Goal: Transaction & Acquisition: Purchase product/service

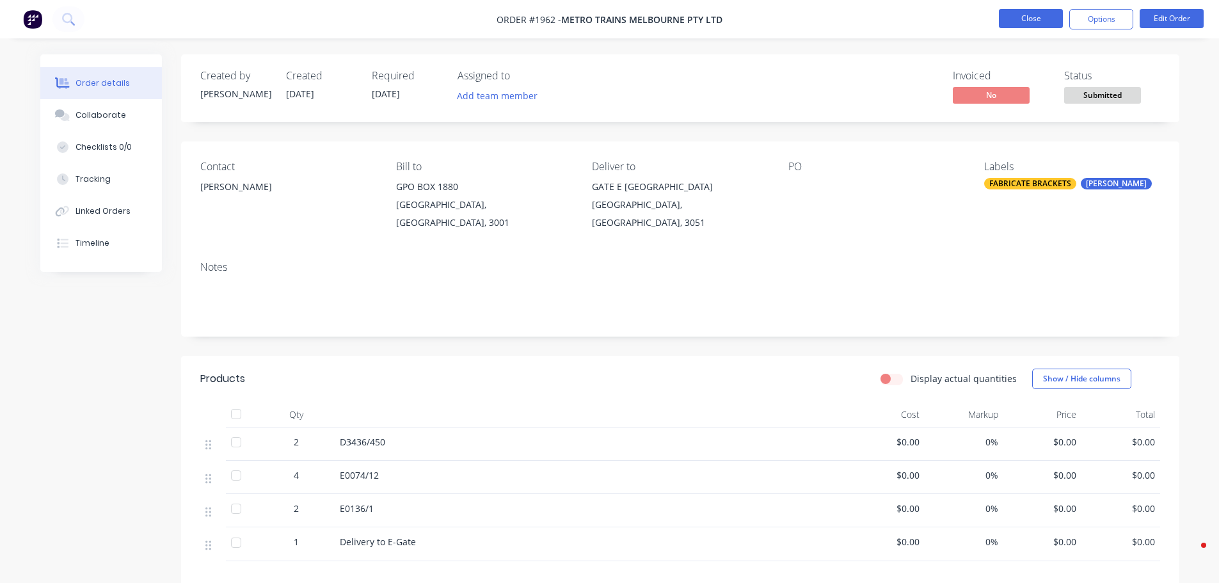
click at [1037, 28] on li "Close" at bounding box center [1031, 19] width 64 height 20
click at [1034, 20] on button "Close" at bounding box center [1031, 18] width 64 height 19
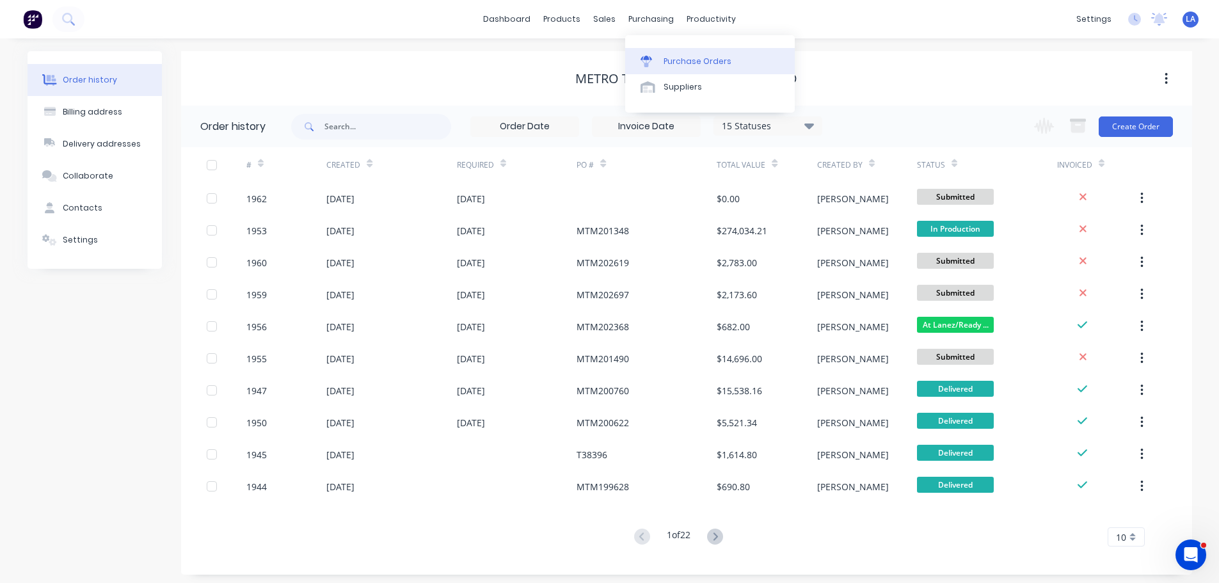
click at [659, 63] on div at bounding box center [650, 62] width 19 height 12
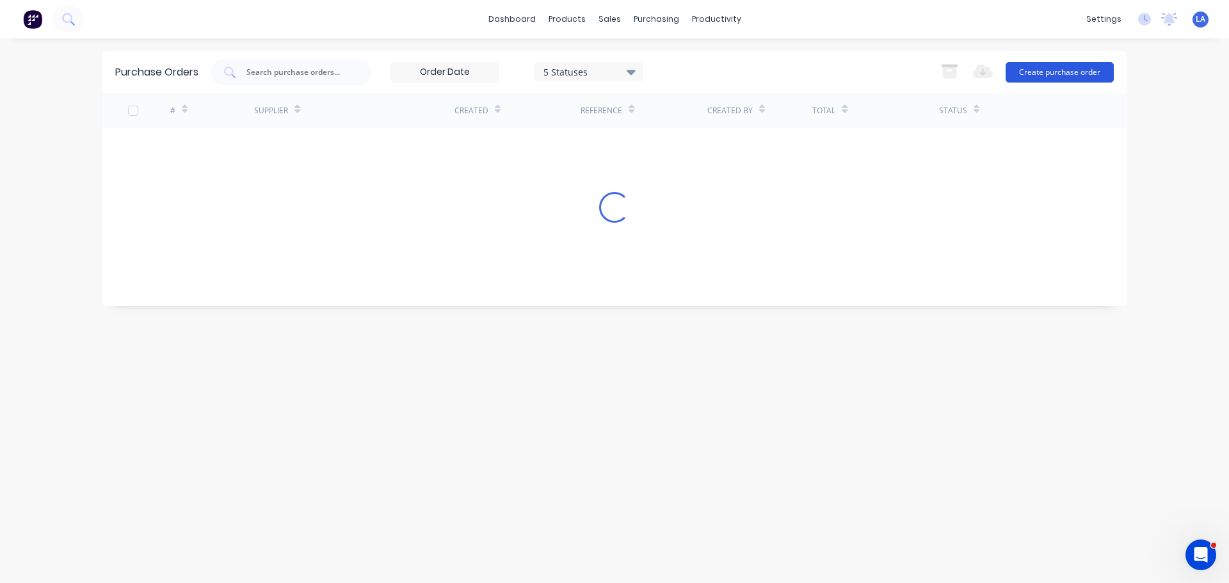
click at [1028, 76] on button "Create purchase order" at bounding box center [1060, 72] width 108 height 20
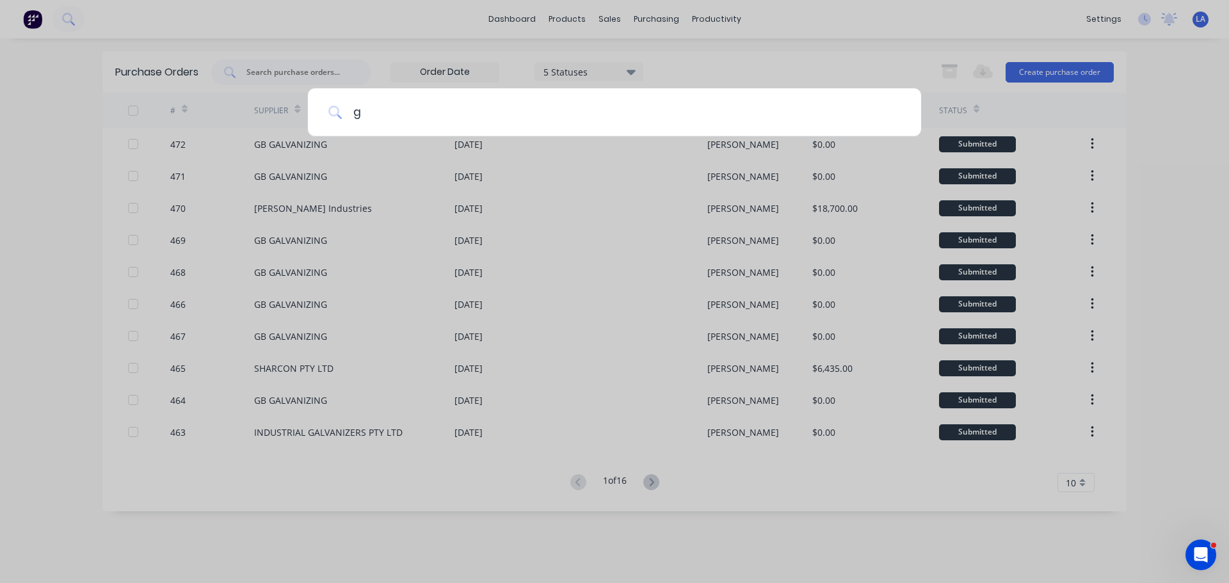
type input "gb"
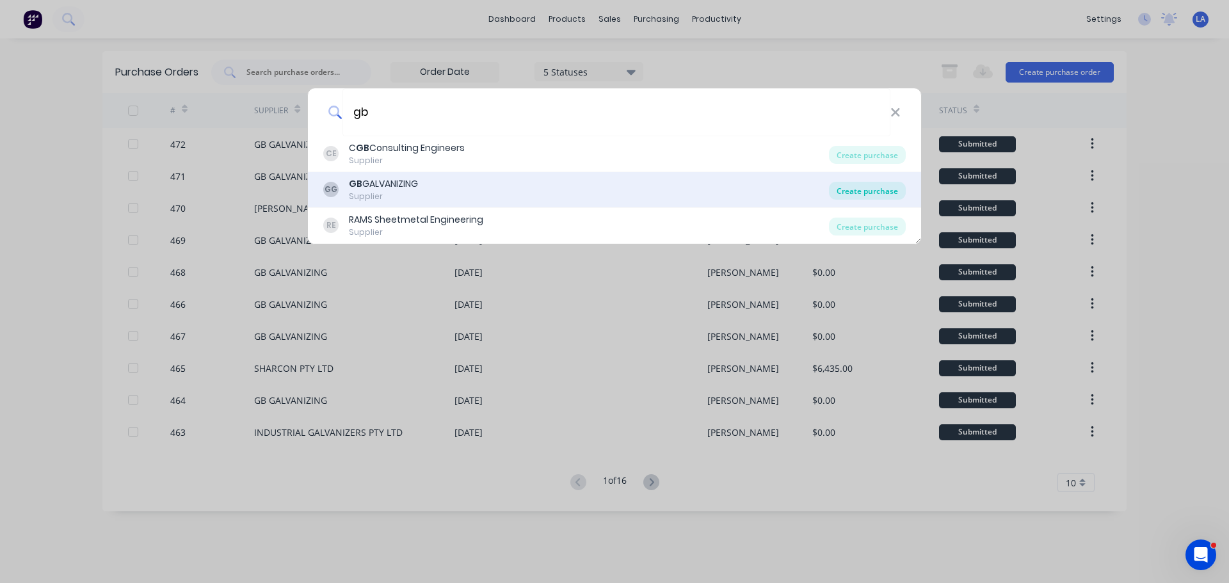
click at [856, 189] on div "Create purchase" at bounding box center [867, 191] width 77 height 18
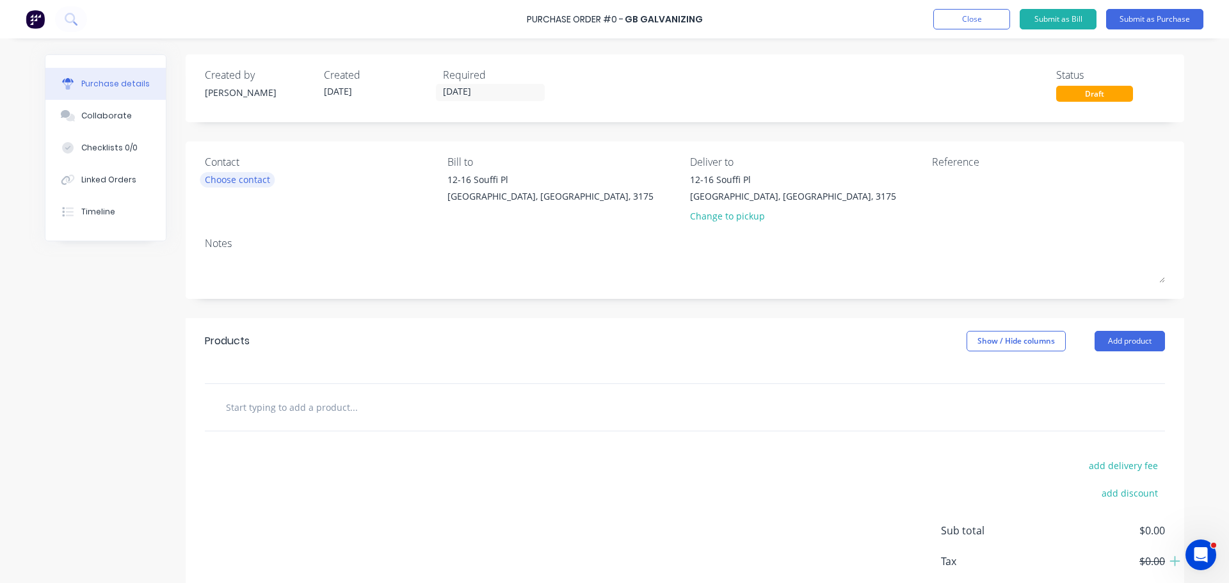
click at [235, 181] on div "Choose contact" at bounding box center [237, 179] width 65 height 13
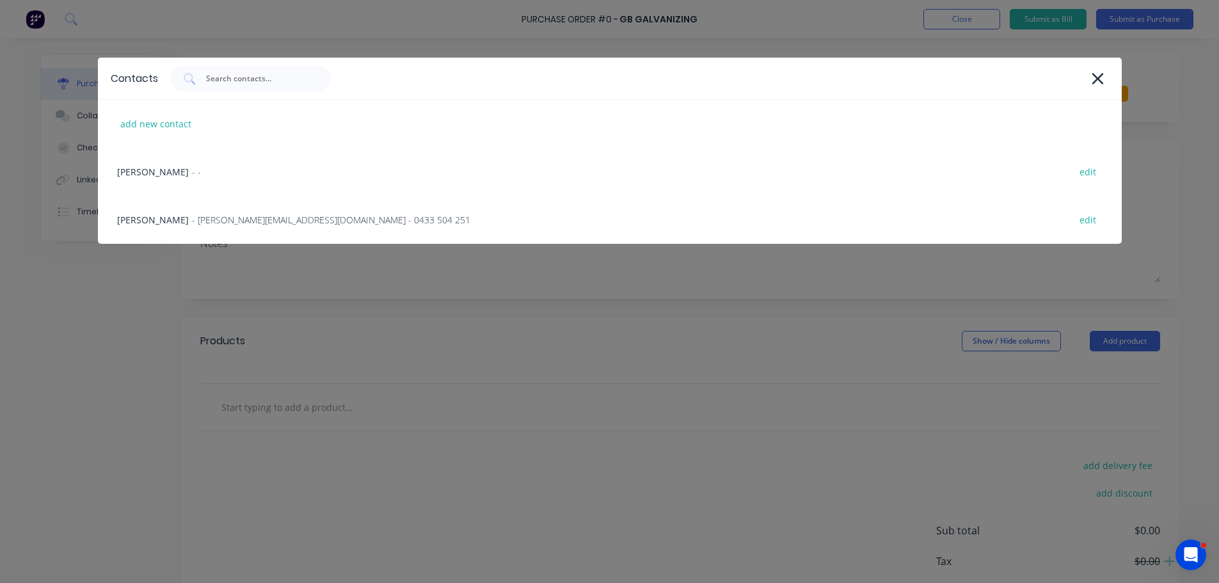
click at [99, 315] on div "Contacts add new contact [PERSON_NAME] - - edit Leon - [EMAIL_ADDRESS][DOMAIN_N…" at bounding box center [609, 291] width 1219 height 583
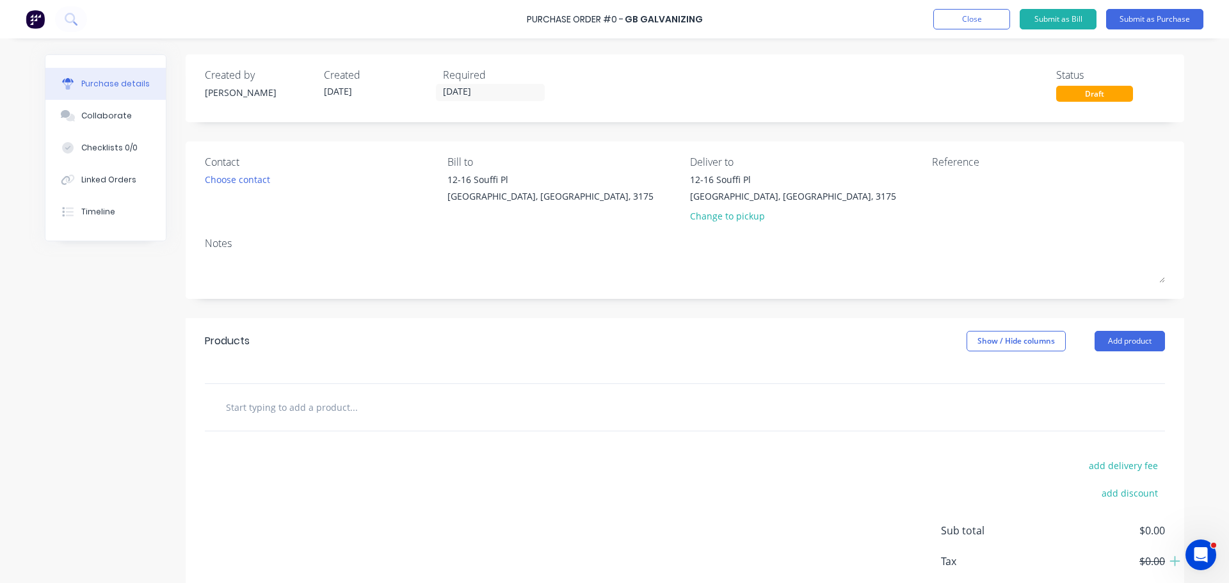
click at [329, 406] on input "text" at bounding box center [353, 407] width 256 height 26
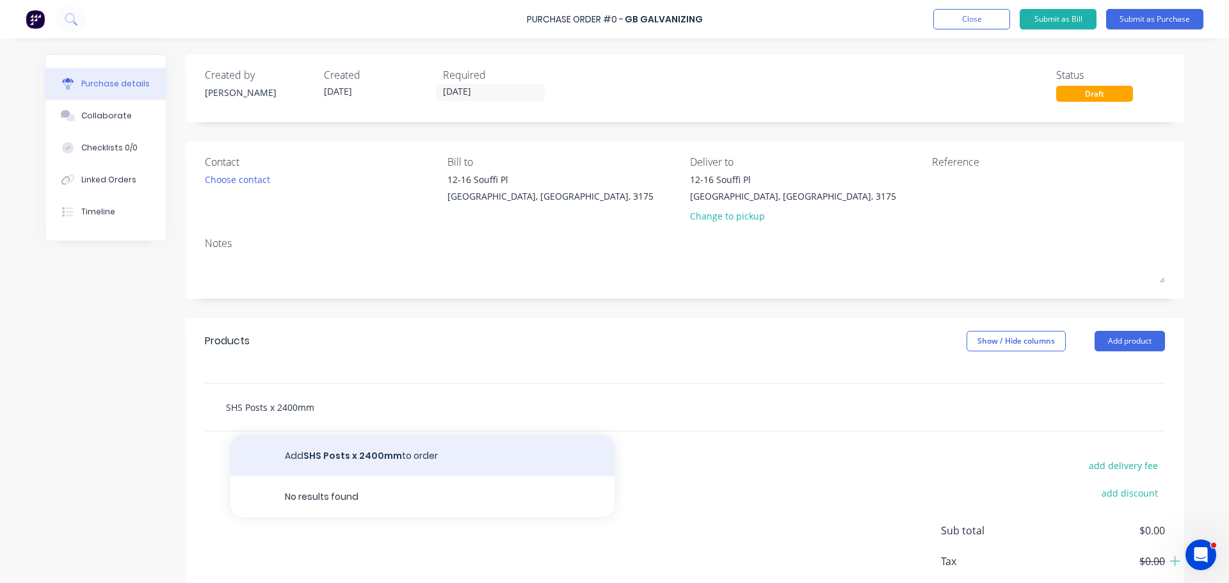
type input "SHS Posts x 2400mm"
click at [326, 458] on button "Add SHS Posts x 2400mm to order" at bounding box center [422, 455] width 384 height 41
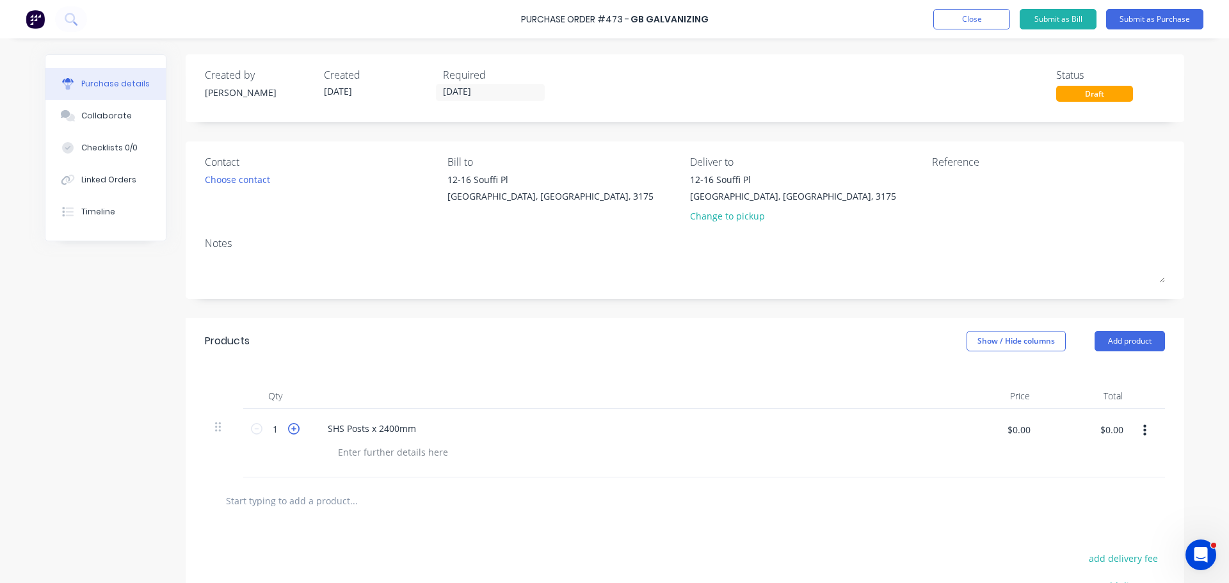
click at [293, 430] on icon at bounding box center [294, 429] width 12 height 12
type input "2"
click at [1172, 20] on button "Submit as Purchase" at bounding box center [1154, 19] width 97 height 20
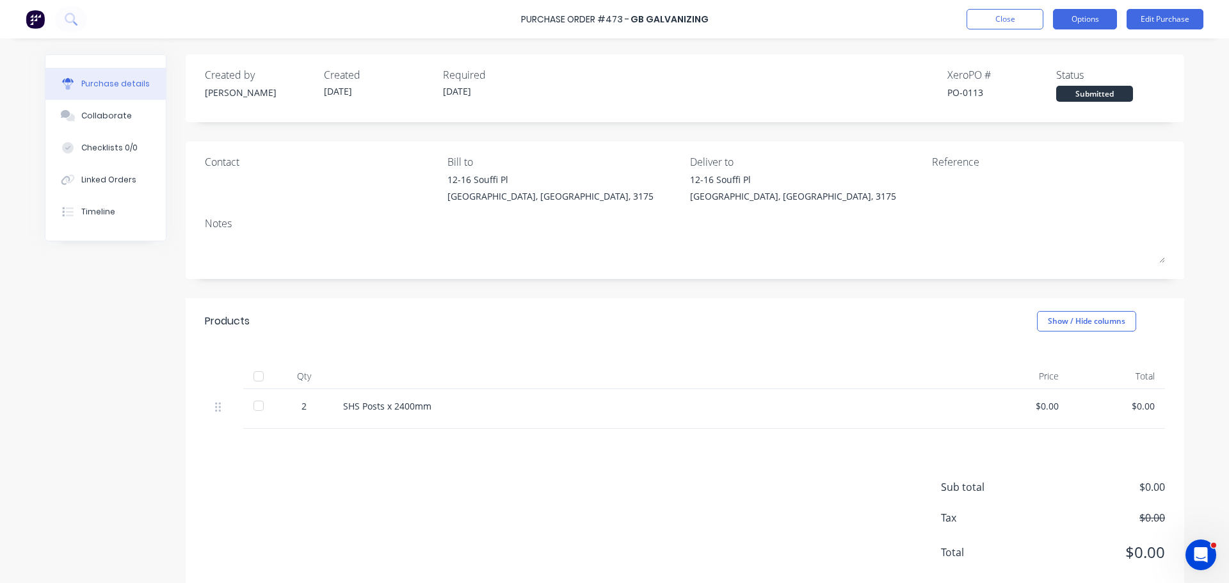
click at [1089, 20] on button "Options" at bounding box center [1085, 19] width 64 height 20
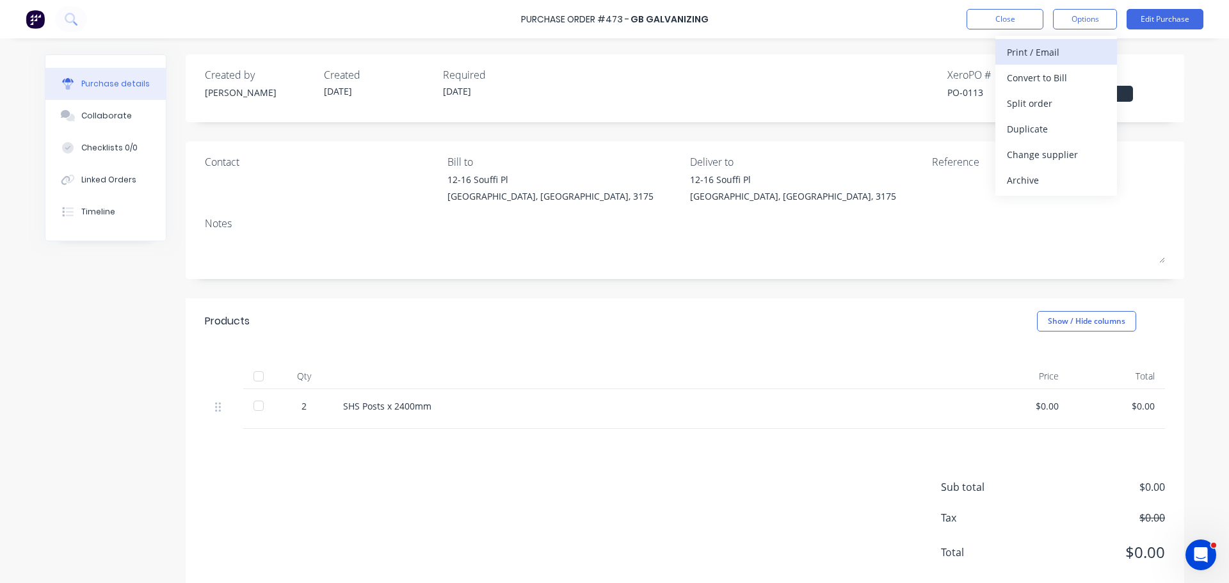
click at [1075, 57] on div "Print / Email" at bounding box center [1056, 52] width 99 height 19
click at [1067, 104] on div "Without pricing" at bounding box center [1056, 103] width 99 height 19
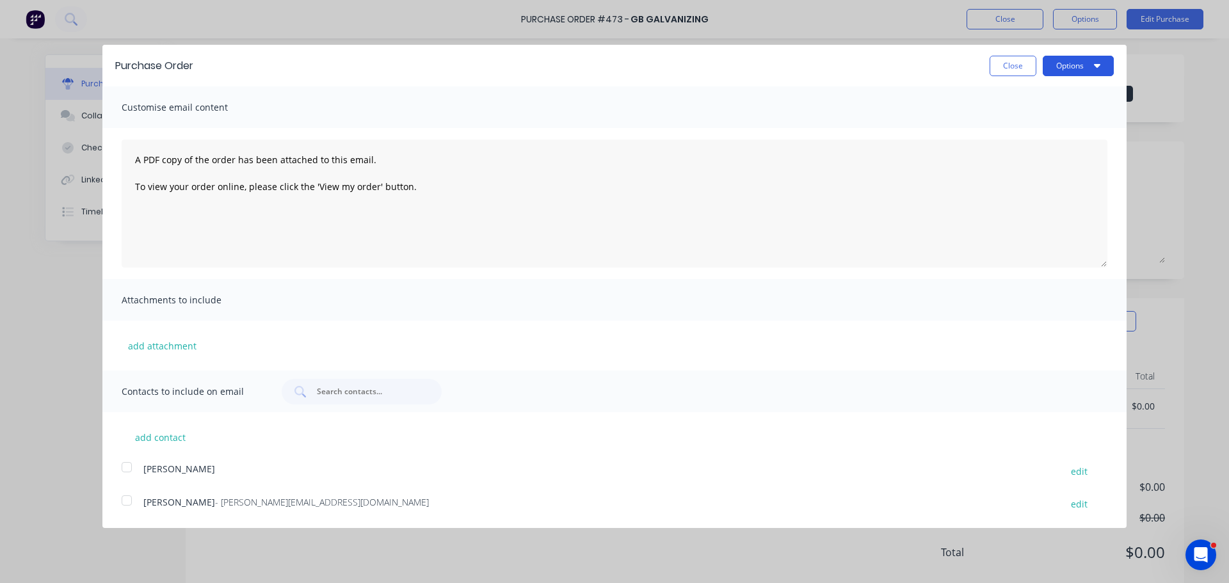
click at [1070, 65] on button "Options" at bounding box center [1078, 66] width 71 height 20
click at [1068, 92] on div "Print" at bounding box center [1053, 98] width 99 height 19
